Goal: Check status: Check status

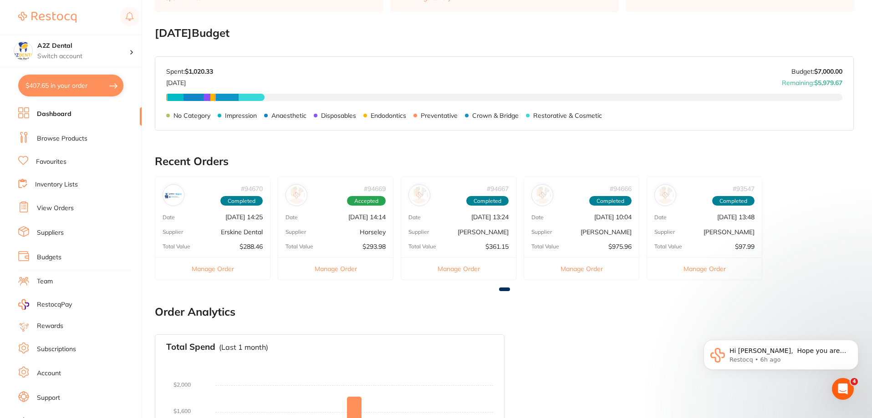
scroll to position [137, 0]
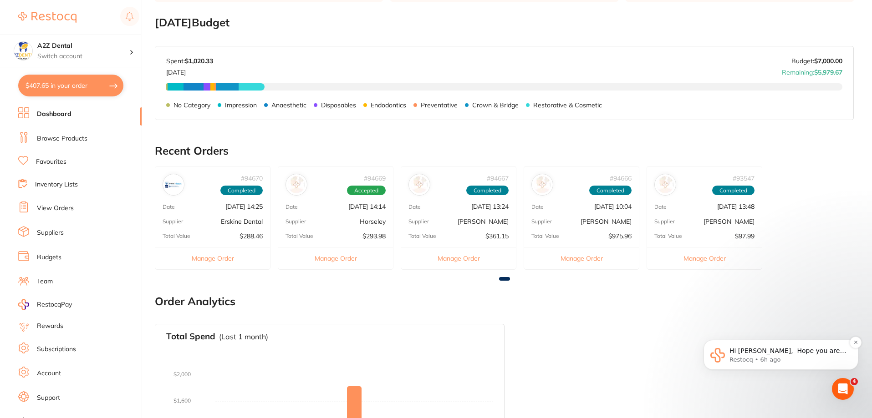
click at [795, 356] on p "Restocq • 6h ago" at bounding box center [787, 360] width 117 height 8
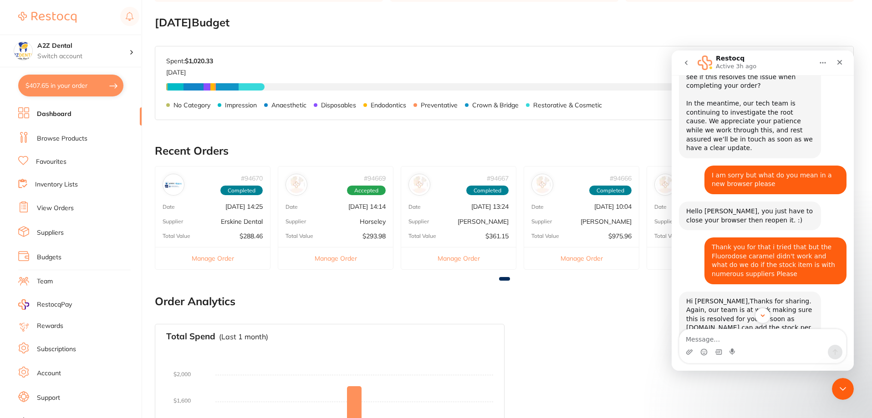
scroll to position [1785, 0]
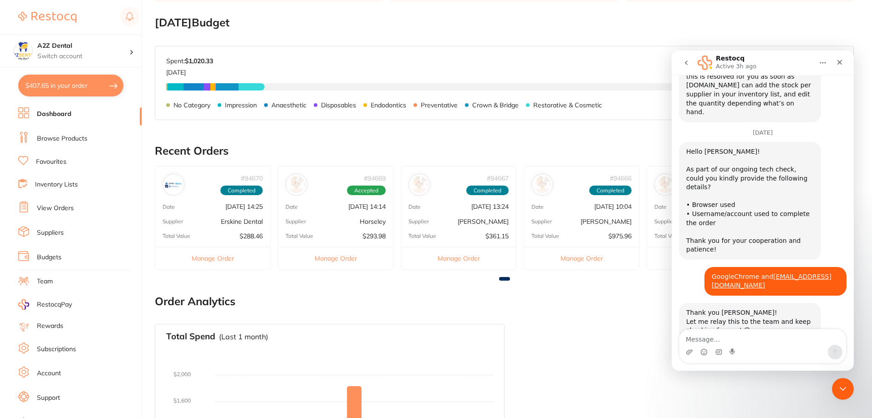
click at [608, 137] on main "Dashboard Welcome back, [PERSON_NAME] A2Z Dental Total Spend (Monthly) $1,020.3…" at bounding box center [513, 200] width 717 height 675
click at [838, 63] on icon "Close" at bounding box center [839, 62] width 7 height 7
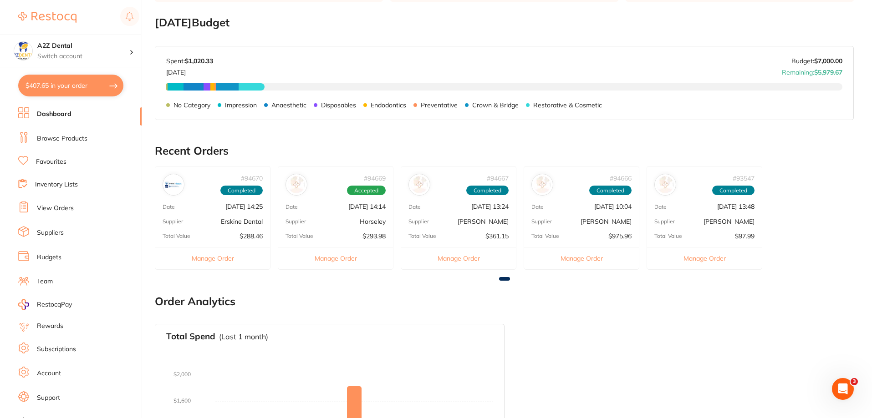
click at [701, 259] on button "Manage Order" at bounding box center [704, 258] width 115 height 22
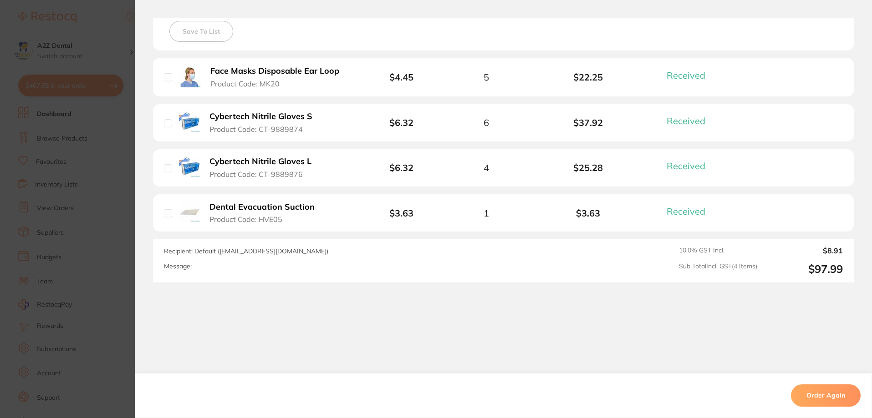
scroll to position [0, 0]
click at [112, 251] on section "Order ID: Restocq- 93547 Order Information 4 Received Completed Order Date [DAT…" at bounding box center [436, 209] width 872 height 418
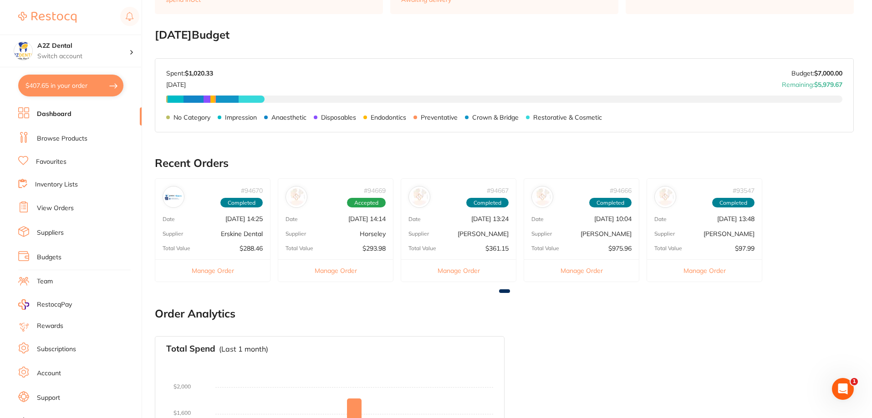
scroll to position [137, 0]
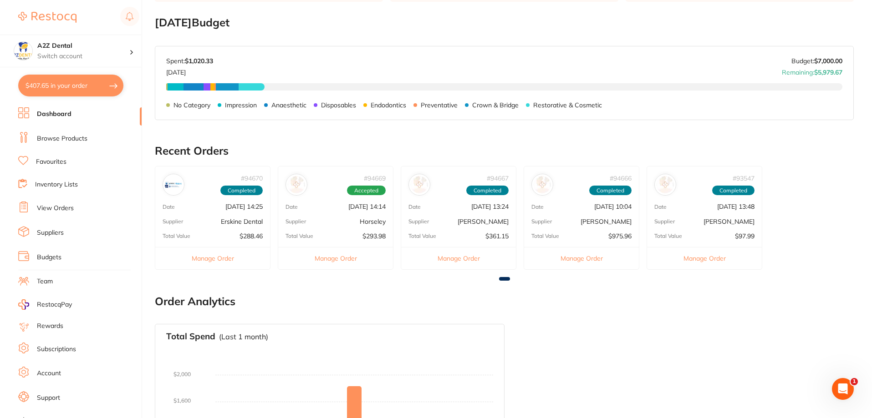
click at [597, 259] on button "Manage Order" at bounding box center [581, 258] width 115 height 22
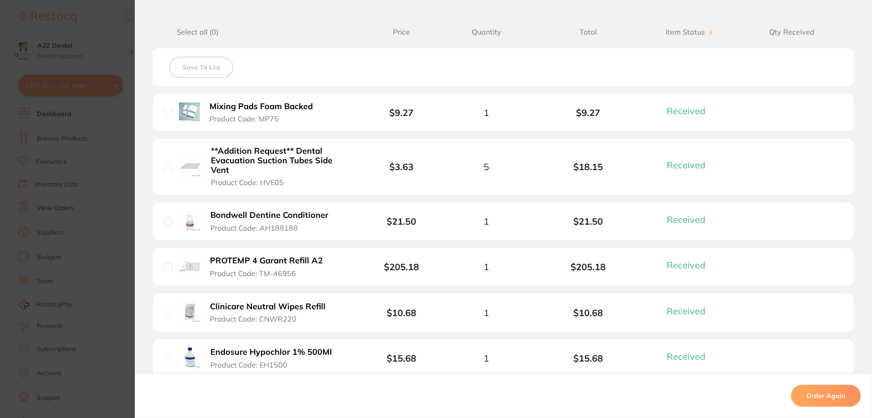
scroll to position [228, 0]
click at [112, 240] on section "Order ID: Restocq- 94666 Order Information 16 Received Completed Order Date [DA…" at bounding box center [436, 209] width 872 height 418
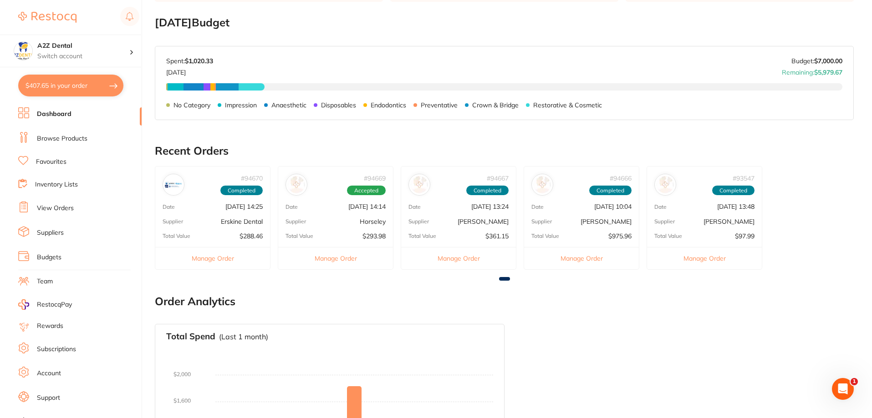
click at [56, 183] on link "Inventory Lists" at bounding box center [56, 184] width 43 height 9
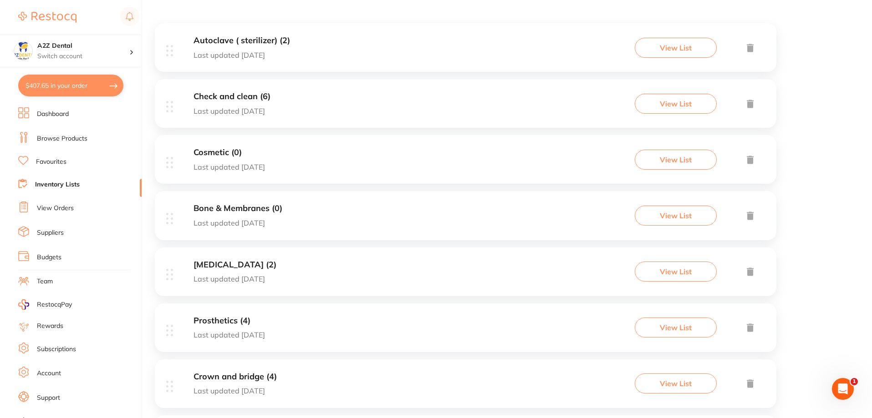
scroll to position [182, 0]
